Goal: Information Seeking & Learning: Find specific fact

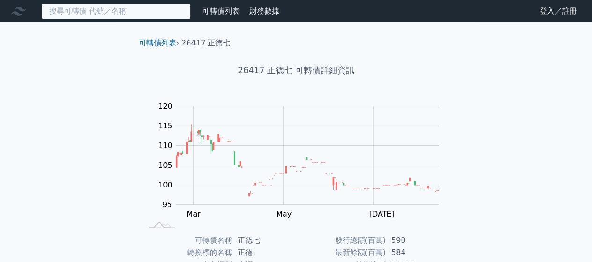
click at [152, 11] on input at bounding box center [116, 11] width 150 height 16
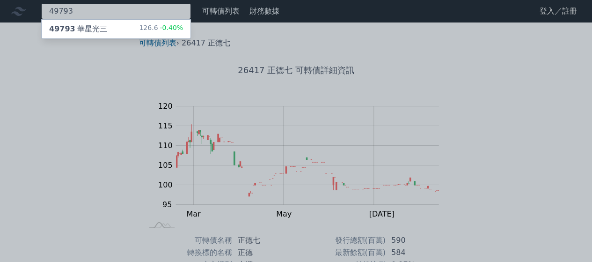
type input "49793"
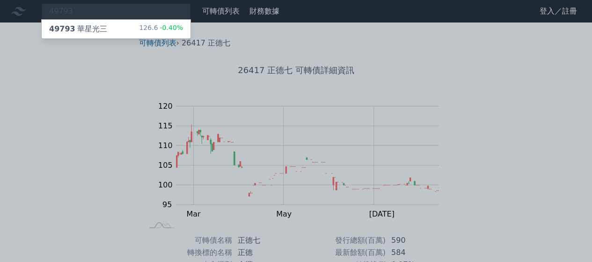
click at [108, 28] on div "49793 華星光三 126.6 -0.40%" at bounding box center [116, 29] width 149 height 19
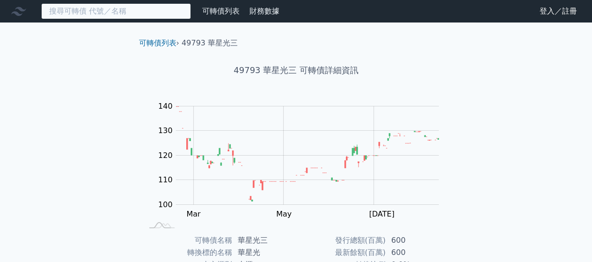
click at [117, 9] on input at bounding box center [116, 11] width 150 height 16
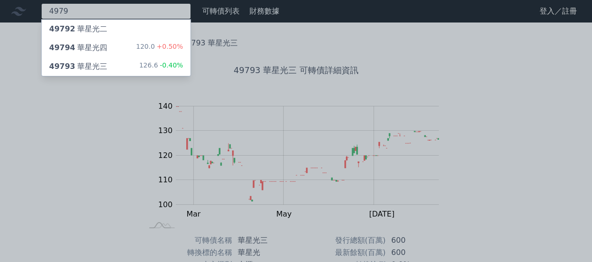
type input "4979"
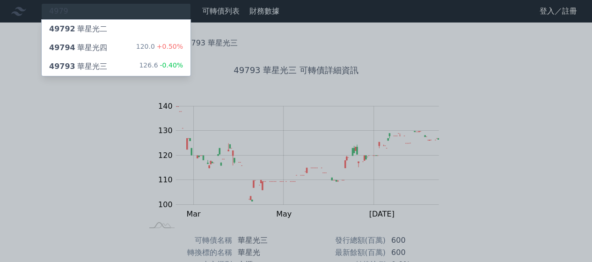
click at [95, 51] on div "49794 華星光四" at bounding box center [78, 47] width 58 height 11
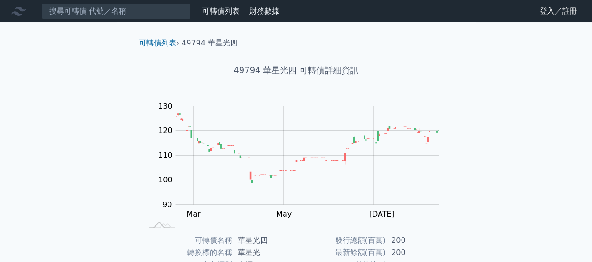
scroll to position [171, 0]
